Goal: Transaction & Acquisition: Book appointment/travel/reservation

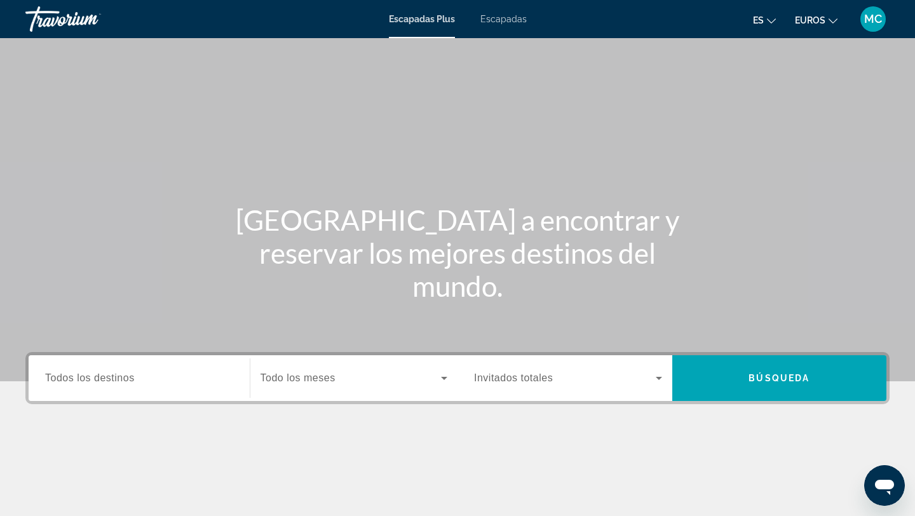
click at [507, 14] on font "Escapadas" at bounding box center [504, 19] width 46 height 10
click at [130, 372] on span "Todos los destinos" at bounding box center [90, 377] width 90 height 11
click at [130, 372] on input "Destination Todos los destinos" at bounding box center [139, 378] width 188 height 15
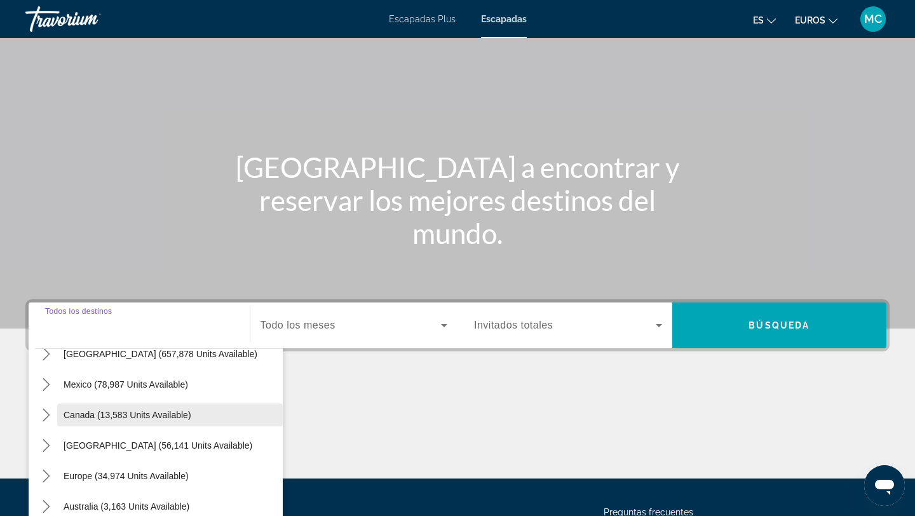
scroll to position [48, 0]
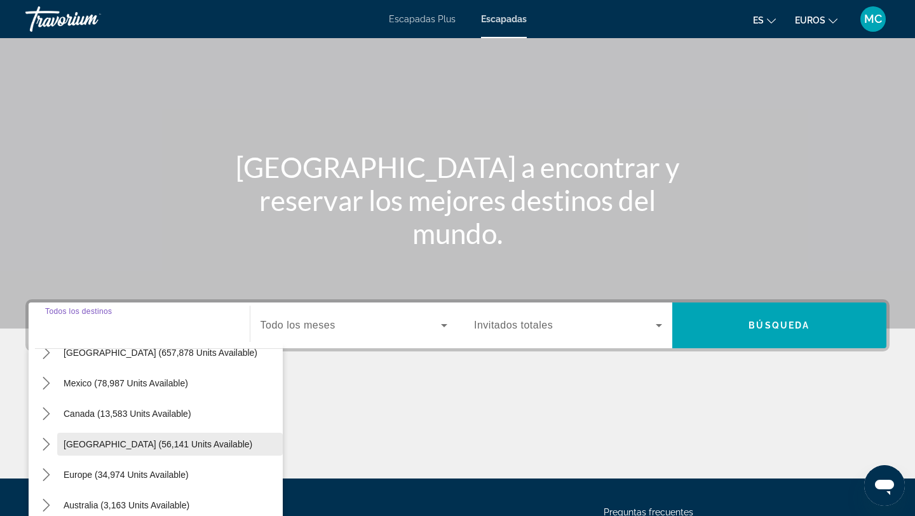
click at [114, 447] on span "[GEOGRAPHIC_DATA] (56,141 units available)" at bounding box center [158, 444] width 189 height 10
type input "**********"
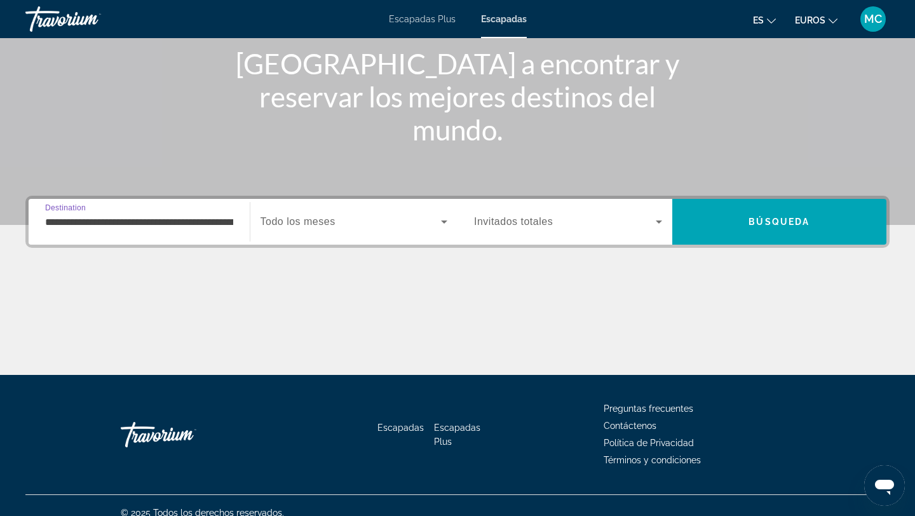
scroll to position [171, 0]
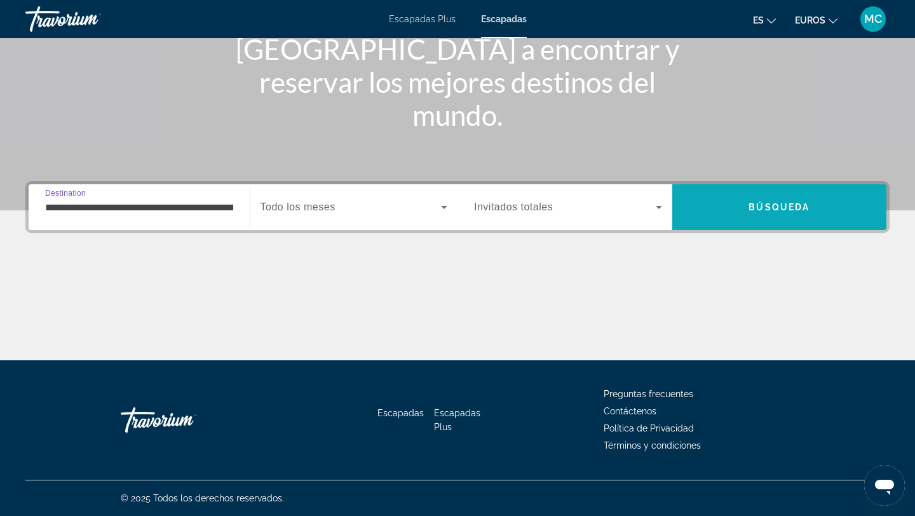
click at [773, 197] on span "Search" at bounding box center [780, 207] width 215 height 31
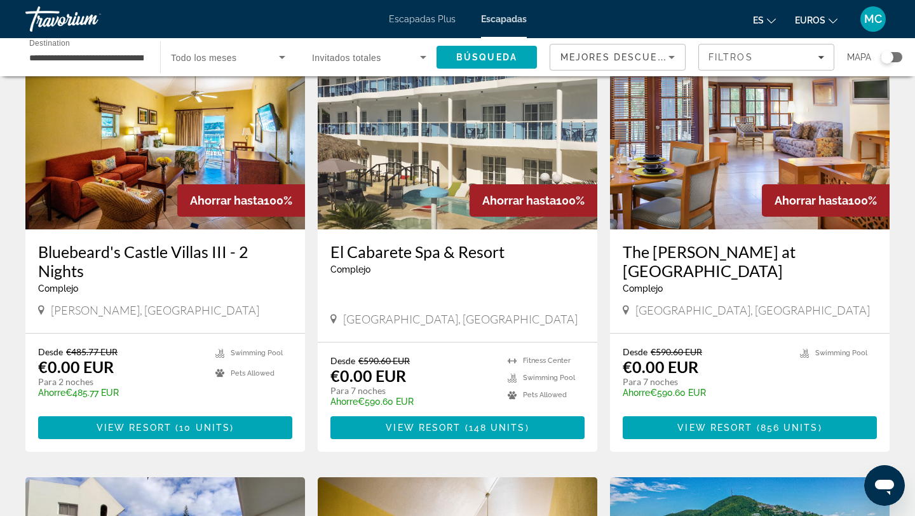
scroll to position [121, 0]
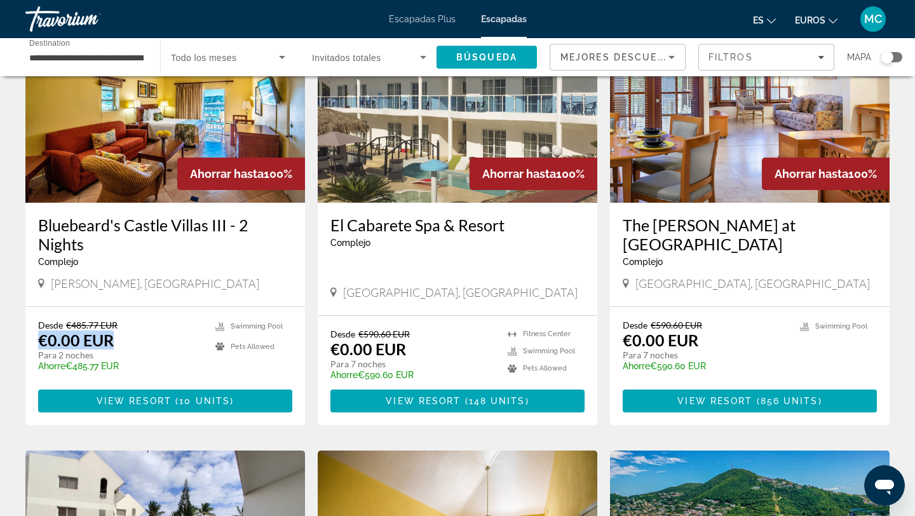
drag, startPoint x: 32, startPoint y: 332, endPoint x: 151, endPoint y: 338, distance: 119.6
click at [151, 338] on div "Desde €485.77 EUR €0.00 EUR Para 2 noches Ahorre €485.77 EUR temp 3.9 Swimming …" at bounding box center [165, 366] width 280 height 118
drag, startPoint x: 329, startPoint y: 351, endPoint x: 416, endPoint y: 360, distance: 87.6
click at [416, 360] on div "Desde €590.60 EUR €0.00 EUR Para 7 noches Ahorre €590.60 EUR 1 [GEOGRAPHIC_DATA…" at bounding box center [458, 370] width 280 height 109
click at [826, 21] on button "euros USD ($) MXN (Mex$) CAD (Can$) GBP (£) EUR (€) AUD (A$) NZD (NZ$) CNY (CN¥)" at bounding box center [816, 20] width 43 height 18
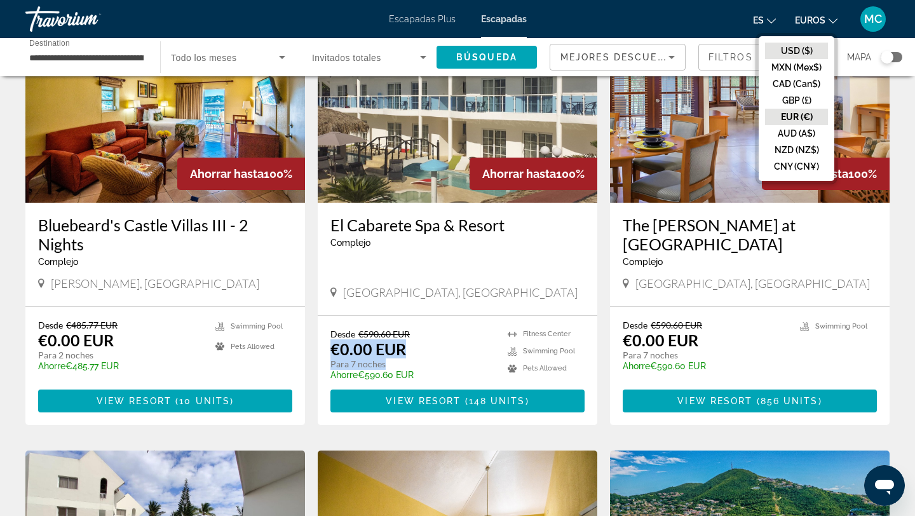
click at [804, 49] on button "USD ($)" at bounding box center [796, 51] width 63 height 17
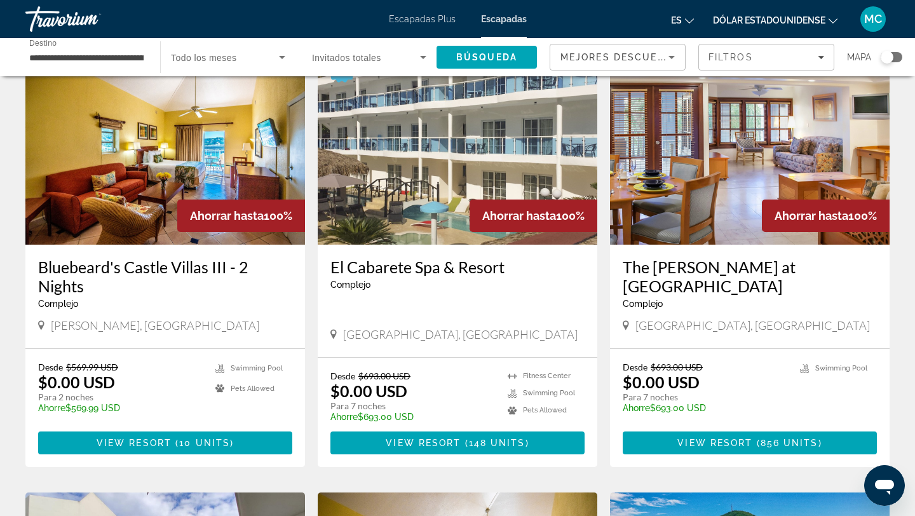
scroll to position [81, 0]
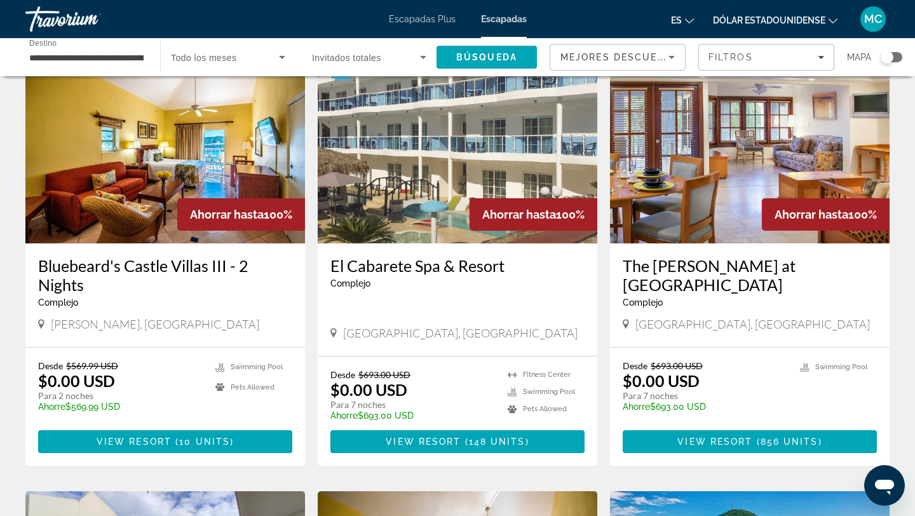
drag, startPoint x: 393, startPoint y: 333, endPoint x: 549, endPoint y: 339, distance: 155.2
click at [549, 339] on span "[GEOGRAPHIC_DATA], [GEOGRAPHIC_DATA]" at bounding box center [460, 333] width 235 height 14
drag, startPoint x: 678, startPoint y: 322, endPoint x: 746, endPoint y: 330, distance: 69.1
click at [746, 330] on div "[GEOGRAPHIC_DATA], [GEOGRAPHIC_DATA]" at bounding box center [750, 324] width 254 height 14
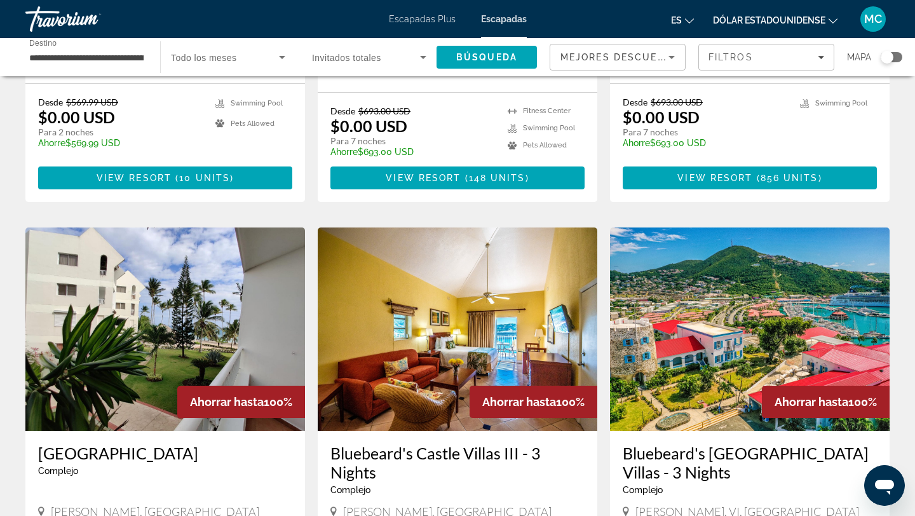
scroll to position [194, 0]
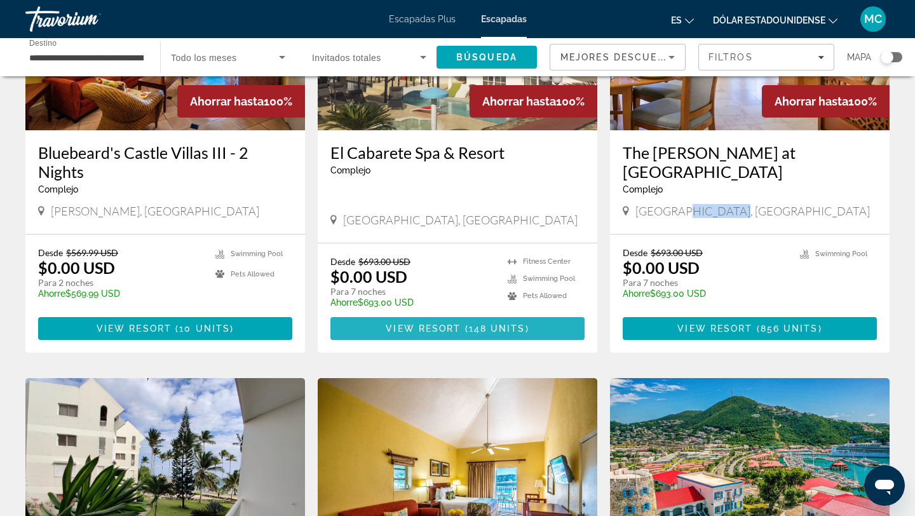
click at [442, 326] on span "View Resort" at bounding box center [423, 329] width 75 height 10
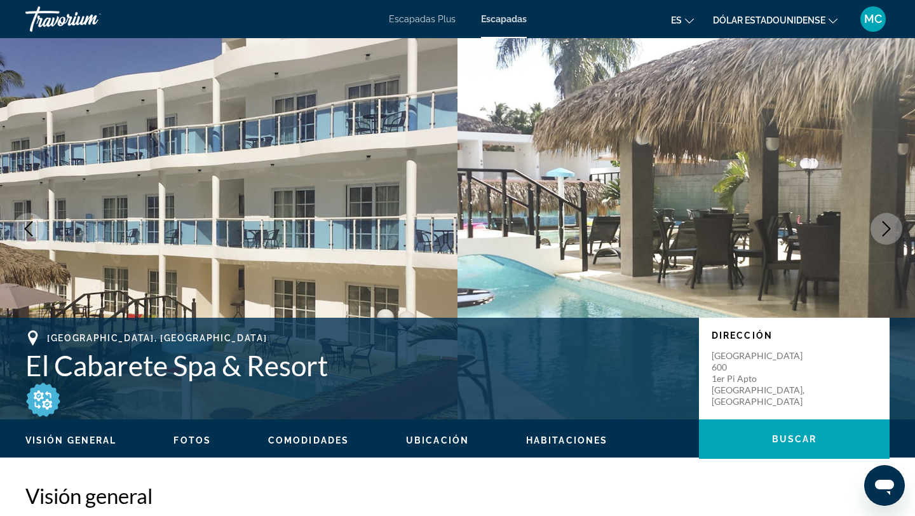
click at [889, 226] on icon "Next image" at bounding box center [887, 228] width 8 height 15
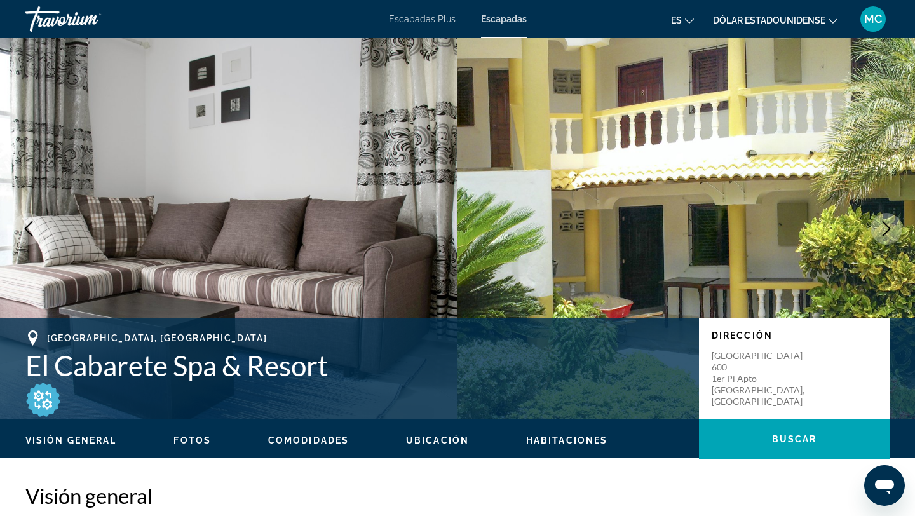
click at [889, 227] on icon "Next image" at bounding box center [887, 228] width 8 height 15
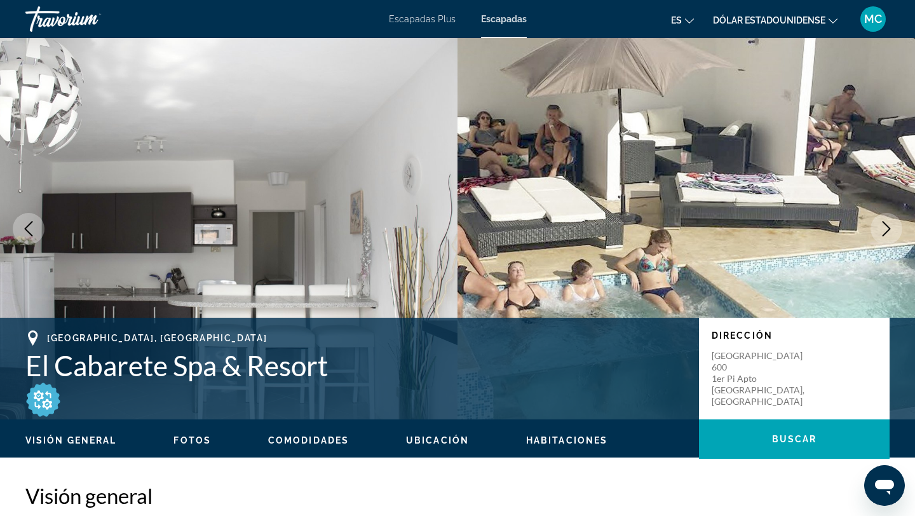
click at [889, 227] on icon "Next image" at bounding box center [887, 228] width 8 height 15
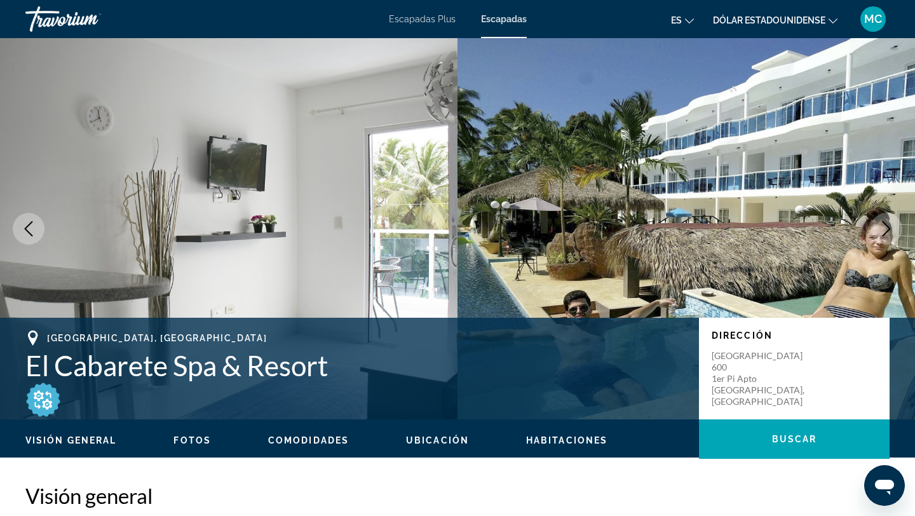
click at [889, 227] on icon "Next image" at bounding box center [887, 228] width 8 height 15
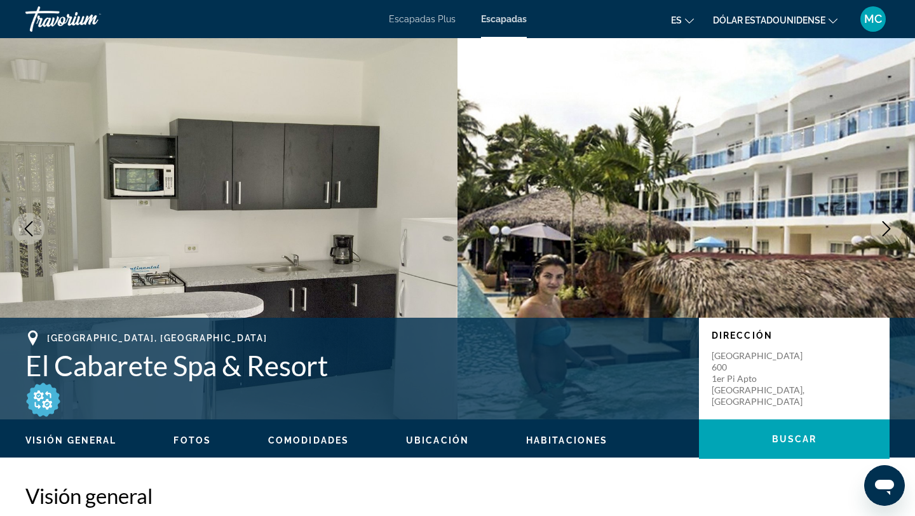
click at [889, 226] on icon "Next image" at bounding box center [887, 228] width 8 height 15
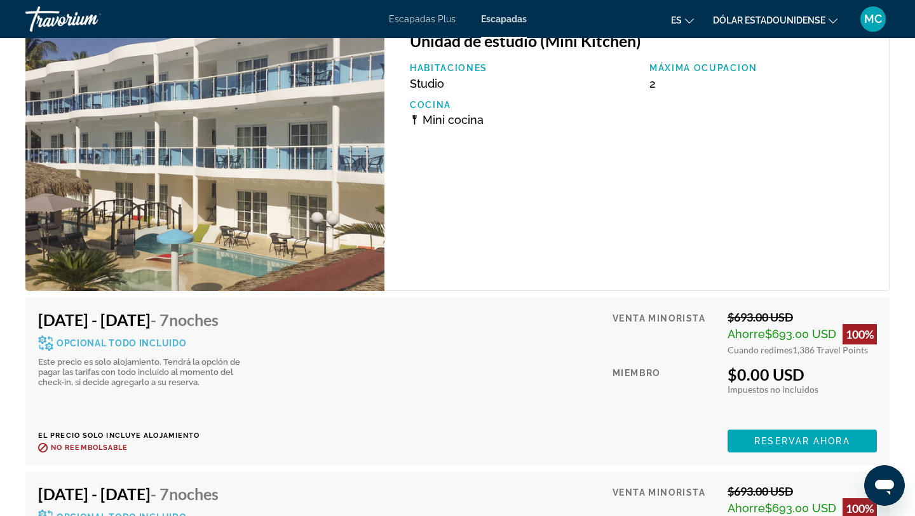
scroll to position [2496, 0]
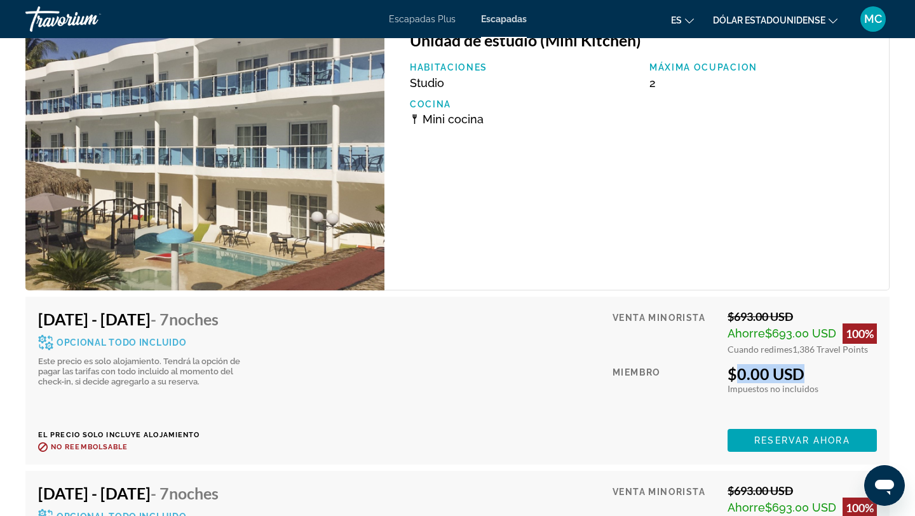
drag, startPoint x: 726, startPoint y: 376, endPoint x: 845, endPoint y: 383, distance: 119.7
click at [845, 383] on div "$0.00 USD Impuestos incluidos Impuestos no incluidos Gana 0 Travel Points" at bounding box center [802, 379] width 149 height 30
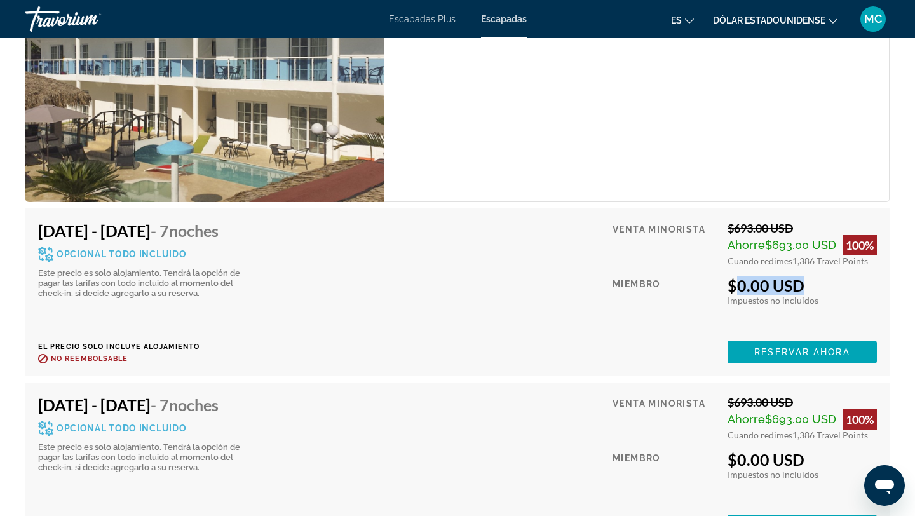
scroll to position [2567, 0]
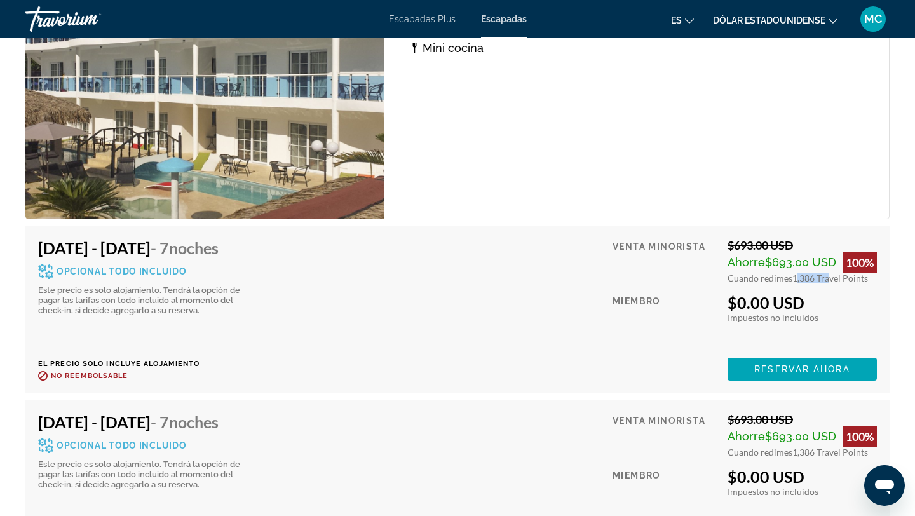
drag, startPoint x: 793, startPoint y: 277, endPoint x: 822, endPoint y: 277, distance: 28.6
click at [822, 277] on span "1,386 Travel Points" at bounding box center [831, 278] width 76 height 11
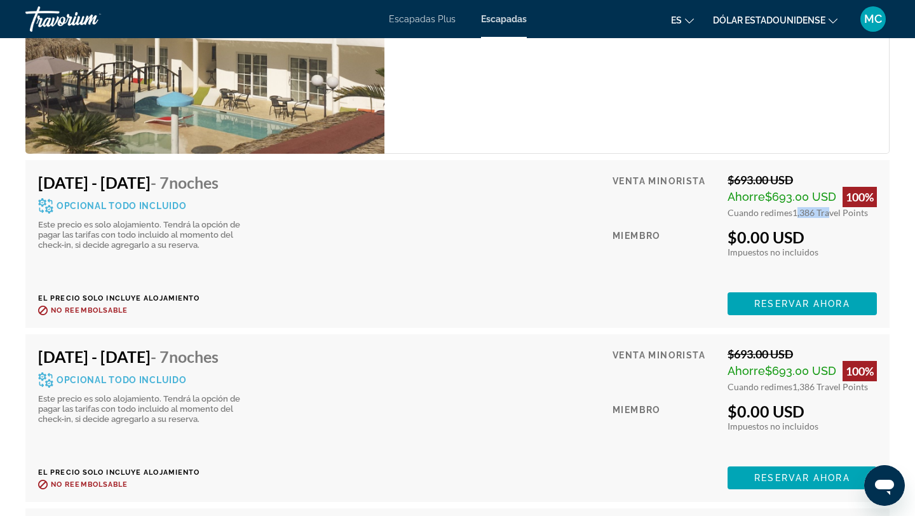
scroll to position [2635, 0]
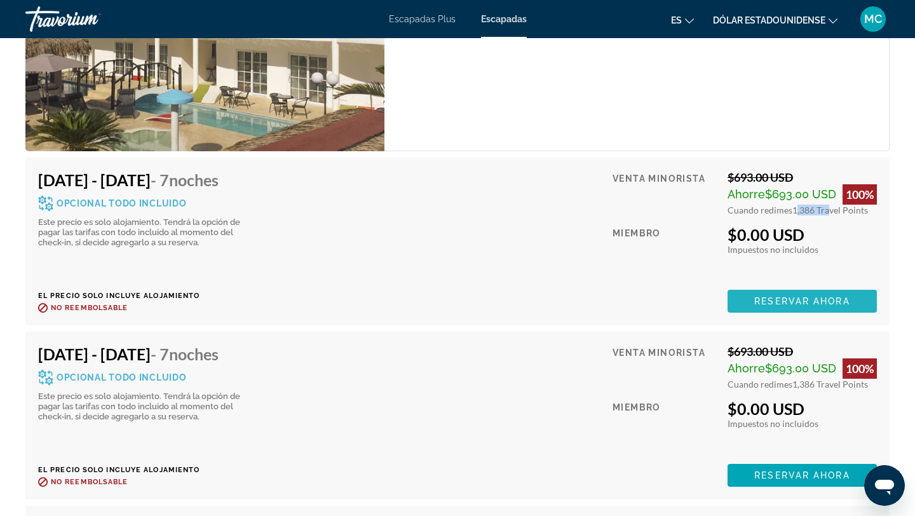
click at [821, 300] on span "Reservar ahora" at bounding box center [802, 301] width 95 height 10
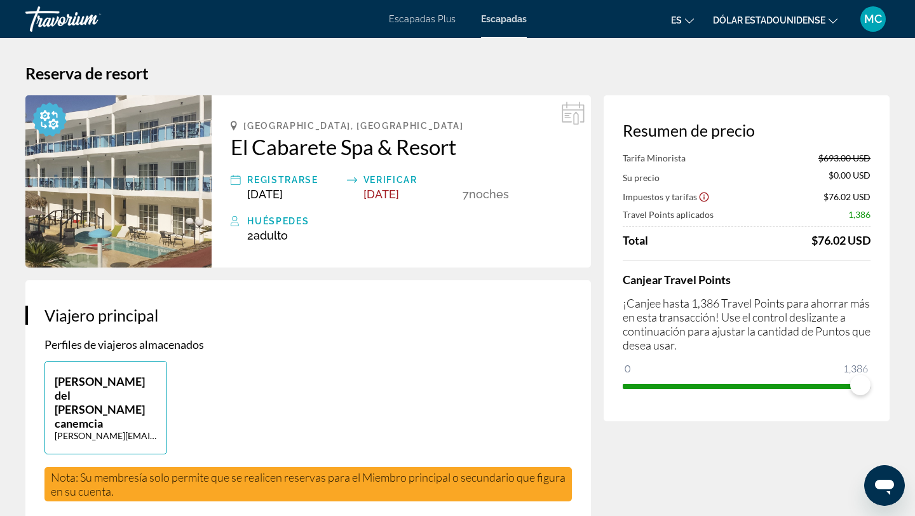
drag, startPoint x: 796, startPoint y: 238, endPoint x: 876, endPoint y: 242, distance: 79.5
click at [876, 242] on div "Resumen de precio Tarifa Minorista $693.00 USD Su precio $0.00 USD Impuestos y …" at bounding box center [747, 258] width 286 height 326
drag, startPoint x: 465, startPoint y: 193, endPoint x: 531, endPoint y: 193, distance: 66.7
click at [531, 193] on div "7 noche noches" at bounding box center [517, 186] width 109 height 29
drag, startPoint x: 864, startPoint y: 382, endPoint x: 819, endPoint y: 392, distance: 46.3
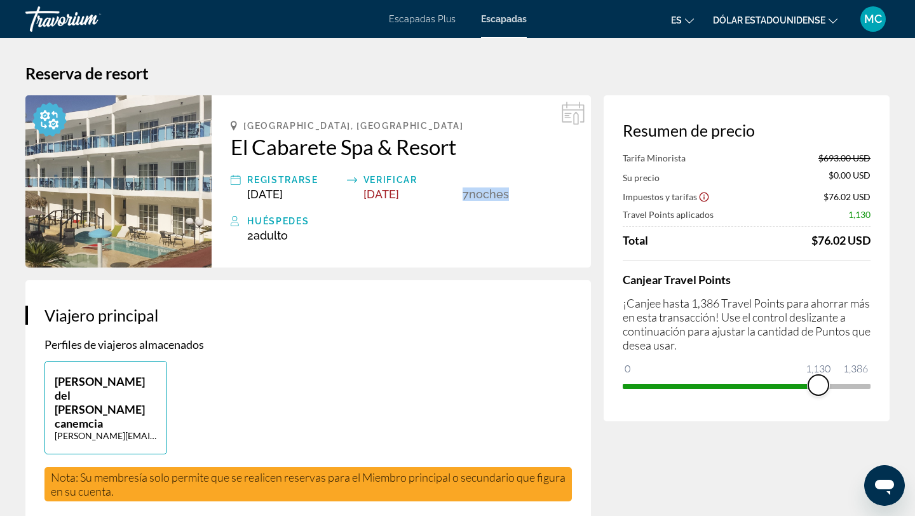
click at [819, 392] on span "ngx-slider" at bounding box center [819, 385] width 20 height 20
drag, startPoint x: 816, startPoint y: 386, endPoint x: 903, endPoint y: 388, distance: 86.5
drag, startPoint x: 847, startPoint y: 212, endPoint x: 878, endPoint y: 214, distance: 31.2
click at [878, 214] on div "Resumen de precio Tarifa Minorista $693.00 USD Su precio $0.00 USD Impuestos y …" at bounding box center [747, 258] width 286 height 326
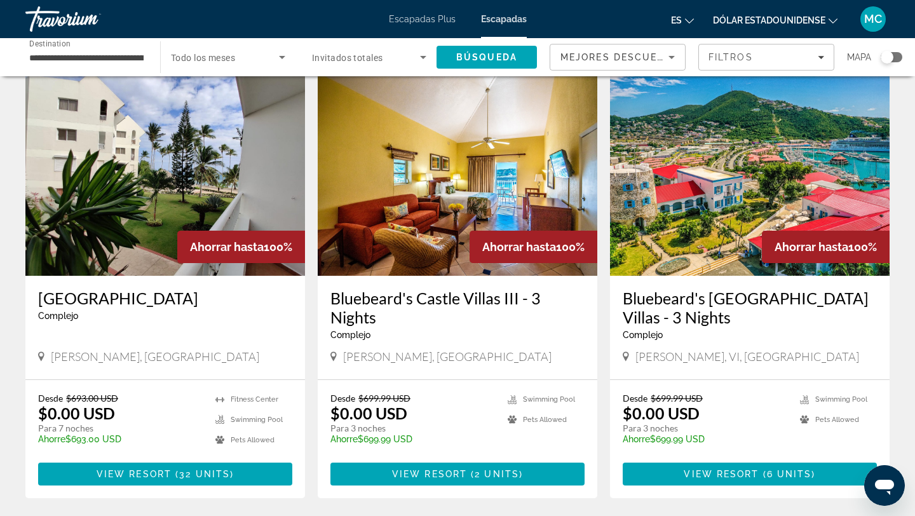
scroll to position [501, 0]
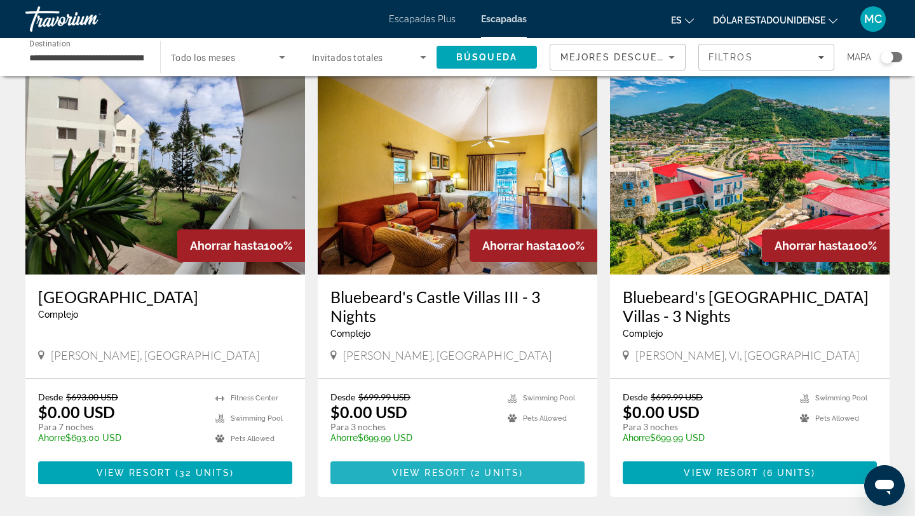
click at [440, 471] on span "View Resort" at bounding box center [429, 473] width 75 height 10
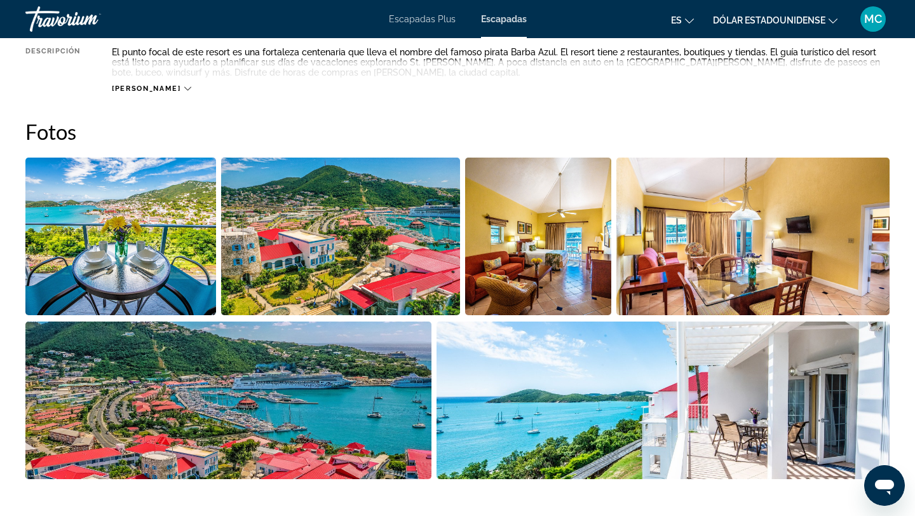
scroll to position [542, 0]
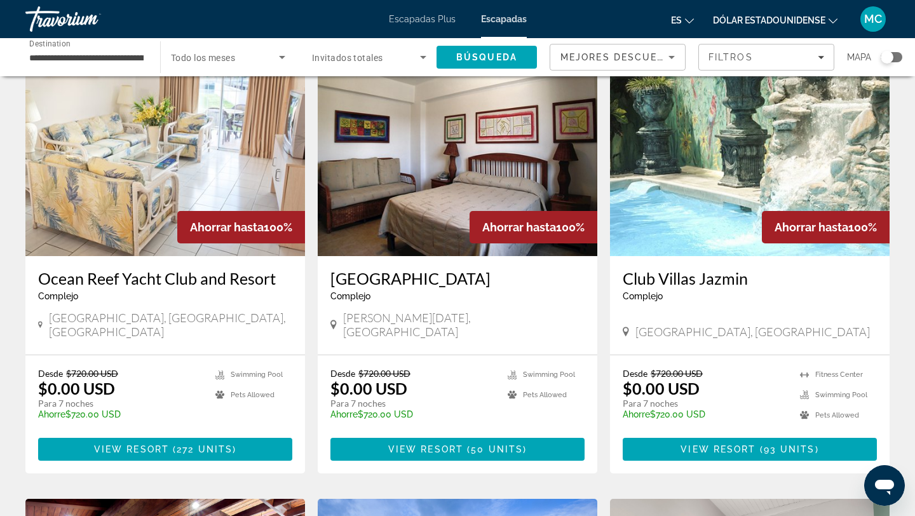
scroll to position [959, 0]
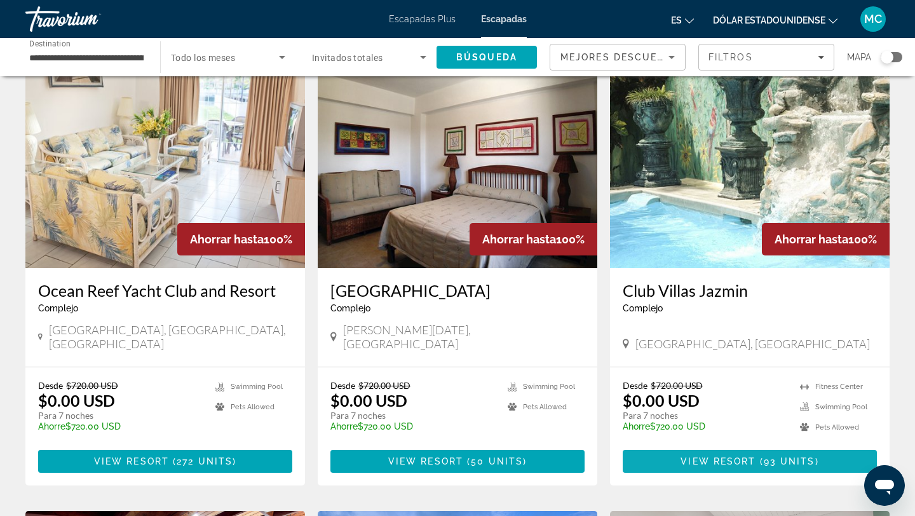
click at [706, 456] on span "View Resort" at bounding box center [718, 461] width 75 height 10
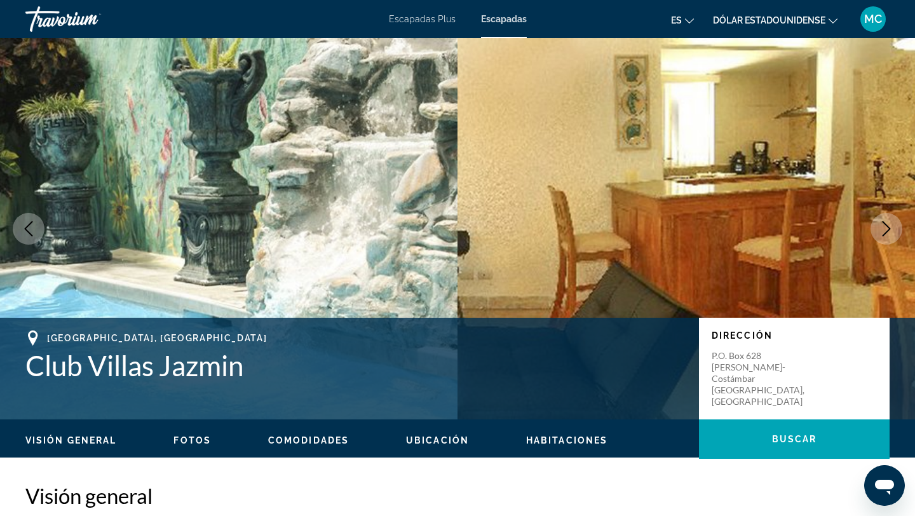
click at [882, 224] on icon "Next image" at bounding box center [886, 228] width 15 height 15
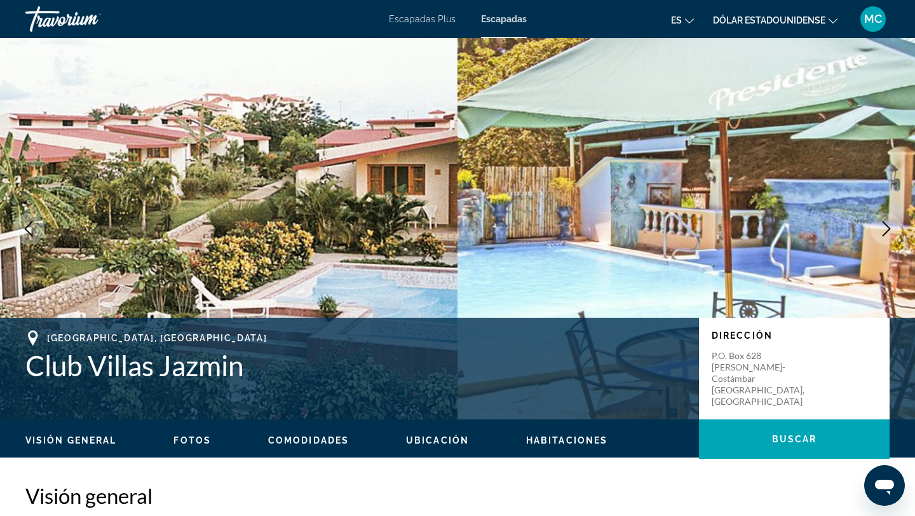
click at [882, 224] on icon "Next image" at bounding box center [886, 228] width 15 height 15
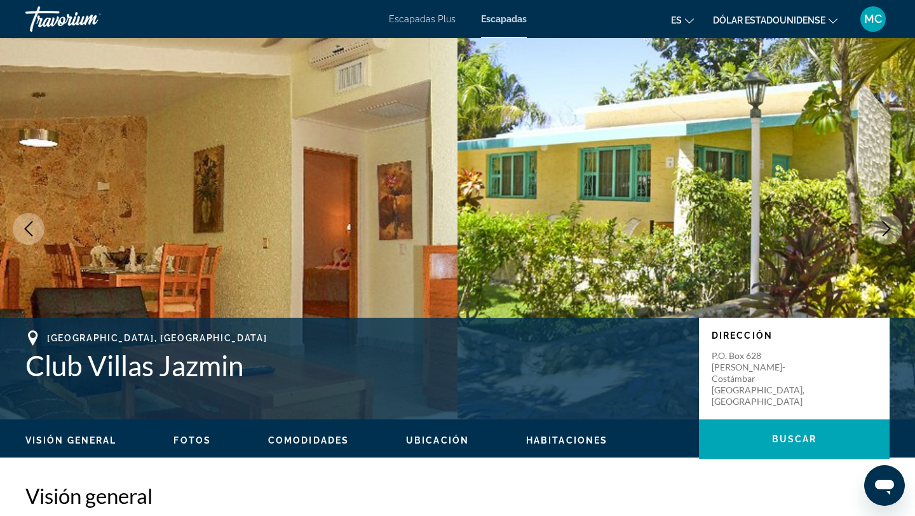
click at [882, 224] on icon "Next image" at bounding box center [886, 228] width 15 height 15
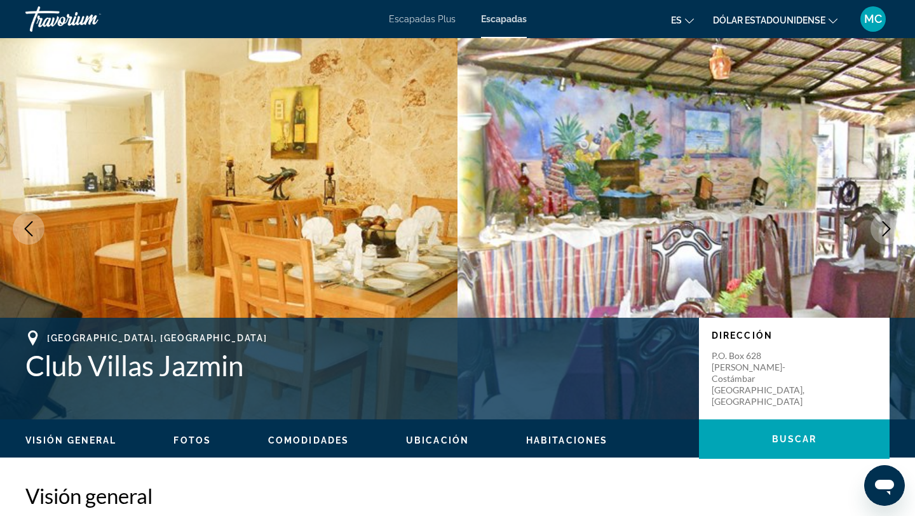
click at [882, 224] on icon "Next image" at bounding box center [886, 228] width 15 height 15
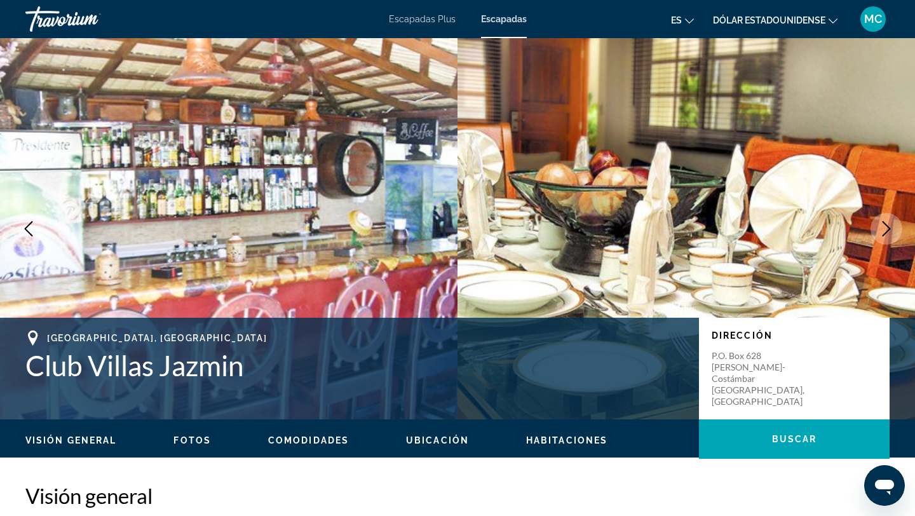
click at [882, 224] on icon "Next image" at bounding box center [886, 228] width 15 height 15
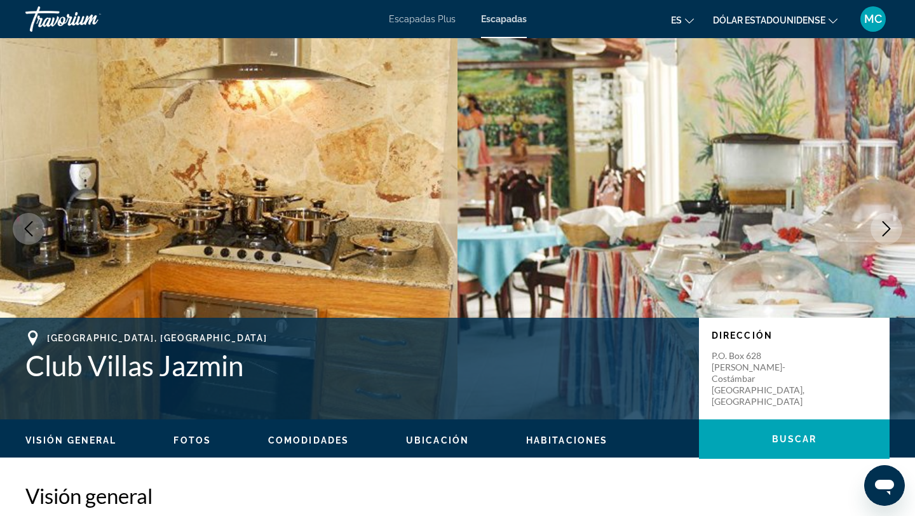
click at [882, 224] on icon "Next image" at bounding box center [886, 228] width 15 height 15
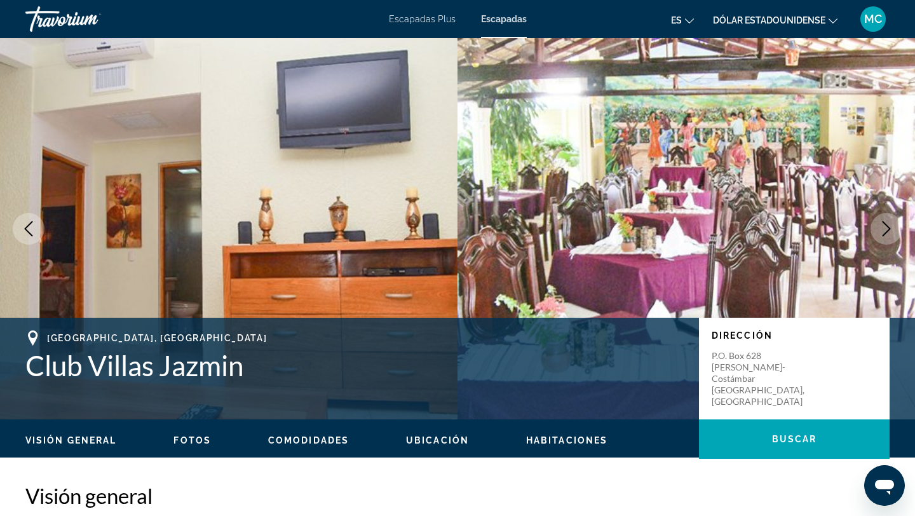
click at [882, 224] on icon "Next image" at bounding box center [886, 228] width 15 height 15
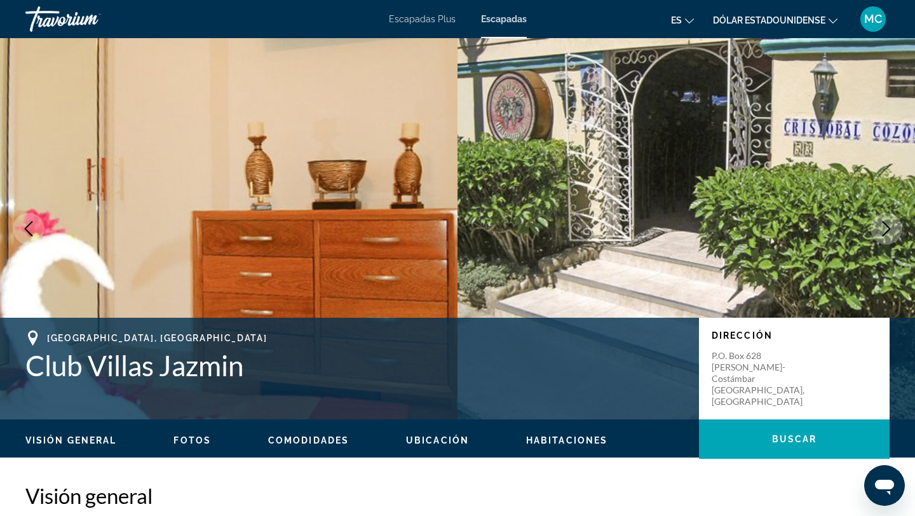
click at [882, 224] on icon "Next image" at bounding box center [886, 228] width 15 height 15
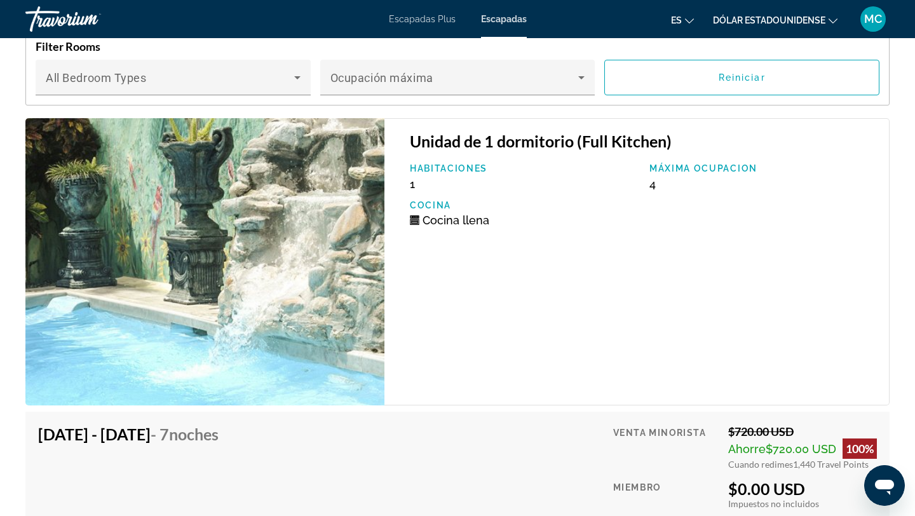
scroll to position [2360, 0]
drag, startPoint x: 649, startPoint y: 175, endPoint x: 662, endPoint y: 176, distance: 13.4
click at [662, 176] on div "Máxima ocupacion 4" at bounding box center [763, 176] width 240 height 27
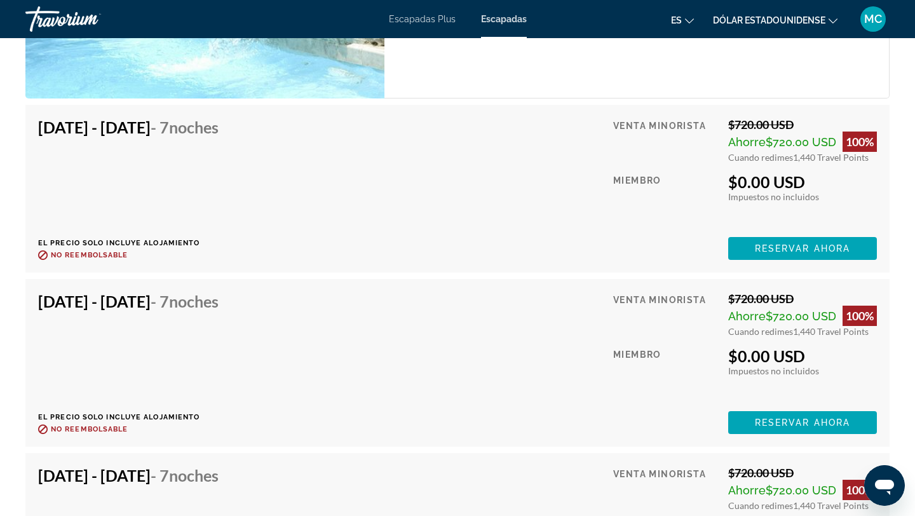
scroll to position [2687, 0]
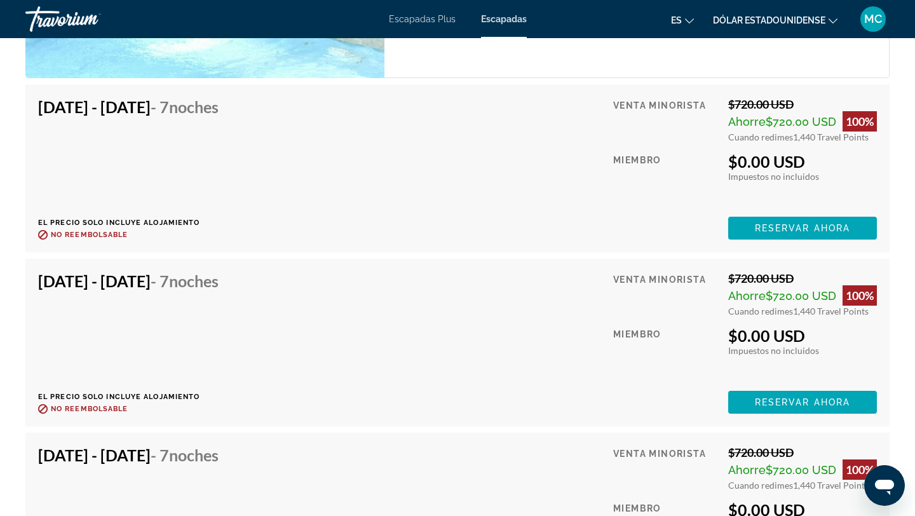
drag, startPoint x: 711, startPoint y: 154, endPoint x: 843, endPoint y: 158, distance: 132.3
click at [845, 158] on div "Venta minorista $720.00 USD Ahorre $720.00 USD 100% Cuando redimes 1,440 Travel…" at bounding box center [745, 168] width 264 height 142
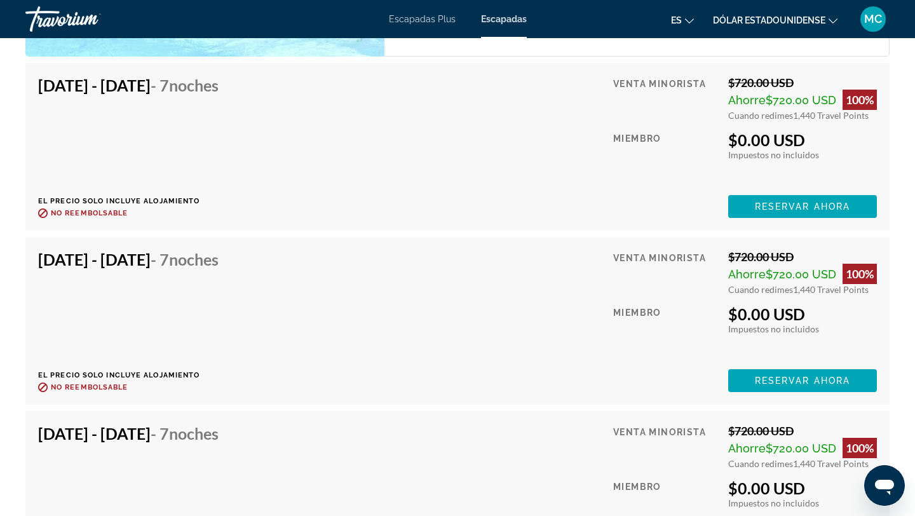
scroll to position [2709, 0]
